Goal: Transaction & Acquisition: Purchase product/service

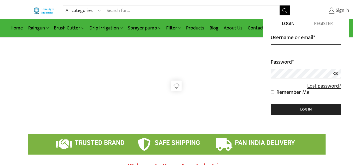
type input "[EMAIL_ADDRESS][DOMAIN_NAME]"
click at [342, 11] on span "Sign in" at bounding box center [341, 10] width 15 height 7
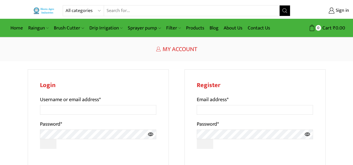
scroll to position [2, 0]
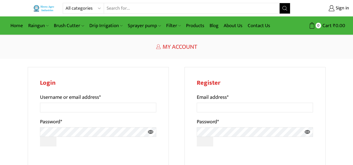
type input "[EMAIL_ADDRESS][DOMAIN_NAME]"
click at [170, 147] on div "Login Username or email address * advjugal90@gmail.com Password * 0cAFcWeA44AH5…" at bounding box center [177, 153] width 298 height 172
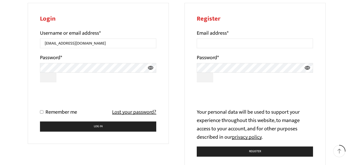
scroll to position [75, 0]
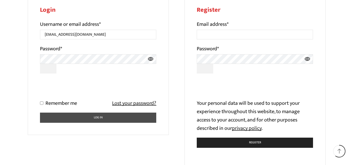
click at [138, 114] on button "Log in" at bounding box center [98, 118] width 116 height 10
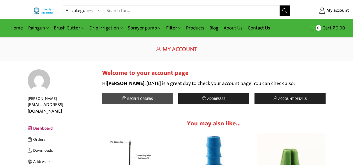
click at [141, 100] on span "Recent orders" at bounding box center [139, 99] width 27 height 6
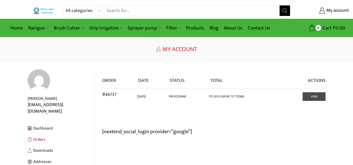
click at [318, 97] on link "View" at bounding box center [313, 96] width 23 height 9
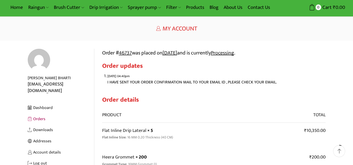
scroll to position [21, 0]
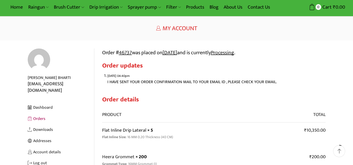
click at [113, 130] on link "Flat Inline Drip Lateral" at bounding box center [124, 131] width 44 height 8
click at [129, 130] on link "Flat Inline Drip Lateral" at bounding box center [124, 131] width 44 height 8
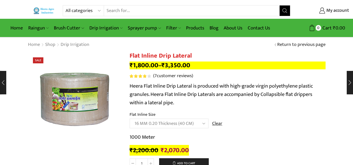
click at [206, 123] on select "Choose an option 12 MM 0.25 Thickness (30 CM) 12 MM 0.25 Thickness (40 CM) 12 M…" at bounding box center [169, 124] width 79 height 10
select select "16 MM 0.25 Thickness (40 CM)"
click at [130, 119] on select "Choose an option 12 MM 0.25 Thickness (30 CM) 12 MM 0.25 Thickness (40 CM) 12 M…" at bounding box center [169, 124] width 79 height 10
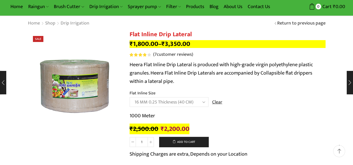
scroll to position [31, 0]
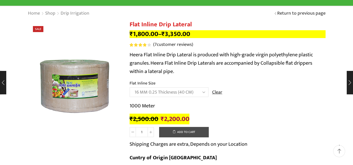
click at [185, 131] on button "Add to cart" at bounding box center [184, 132] width 50 height 10
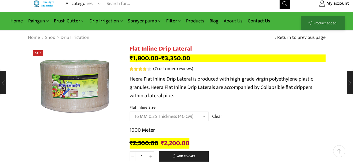
scroll to position [0, 0]
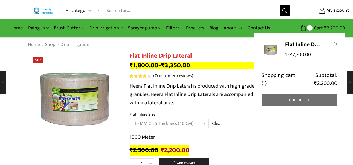
click at [311, 101] on link "Checkout" at bounding box center [299, 101] width 76 height 12
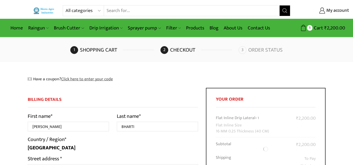
select select "UP"
click at [232, 80] on div "Have a coupon? Click here to enter your code" at bounding box center [177, 79] width 298 height 6
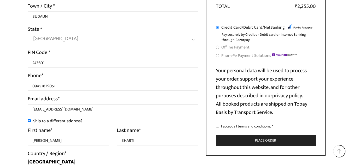
scroll to position [178, 0]
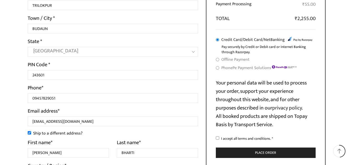
click at [217, 68] on input "PhonePe Payment Solutions" at bounding box center [217, 67] width 3 height 3
radio input "true"
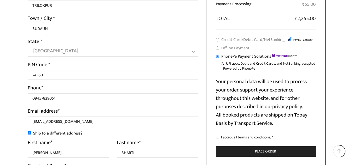
click at [217, 138] on input "I accept all terms and conditions. *" at bounding box center [217, 136] width 3 height 3
checkbox input "true"
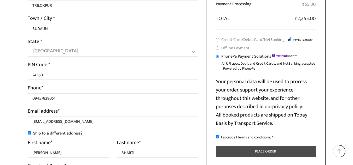
click at [229, 154] on button "Place order" at bounding box center [266, 152] width 100 height 11
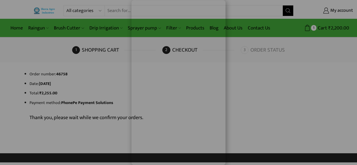
drag, startPoint x: 224, startPoint y: 142, endPoint x: 321, endPoint y: 134, distance: 97.7
click at [321, 134] on div at bounding box center [178, 82] width 357 height 165
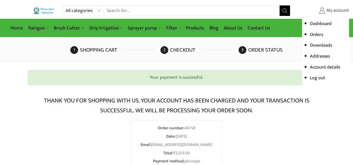
click at [331, 11] on span "My account" at bounding box center [337, 10] width 24 height 7
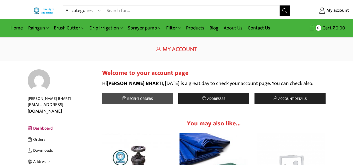
click at [112, 97] on link "Recent orders" at bounding box center [137, 98] width 71 height 11
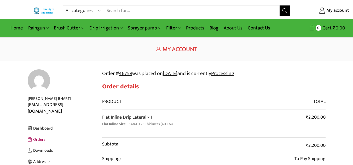
click at [127, 46] on h1 "My Account" at bounding box center [177, 50] width 298 height 8
click at [50, 106] on div "[EMAIL_ADDRESS][DOMAIN_NAME]" at bounding box center [61, 108] width 66 height 13
click at [34, 136] on link "Orders" at bounding box center [61, 139] width 66 height 11
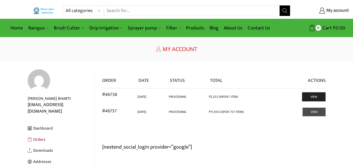
click at [308, 111] on link "View" at bounding box center [313, 112] width 23 height 9
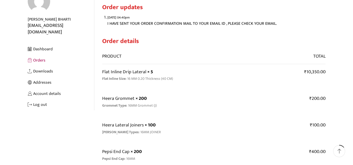
scroll to position [34, 0]
